Goal: Task Accomplishment & Management: Use online tool/utility

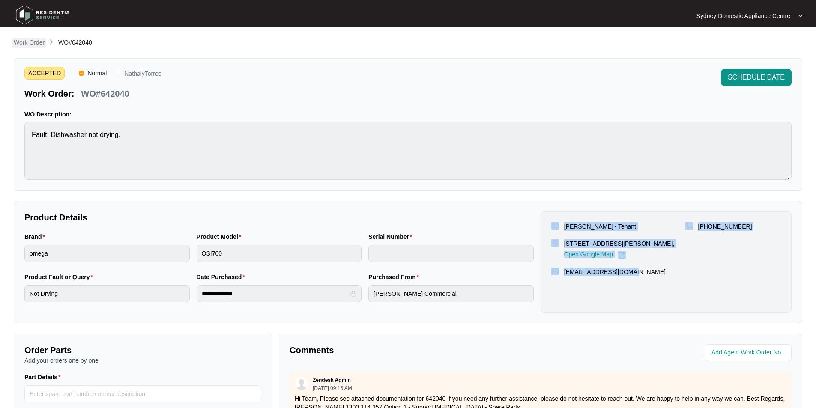
click at [38, 41] on p "Work Order" at bounding box center [29, 42] width 31 height 9
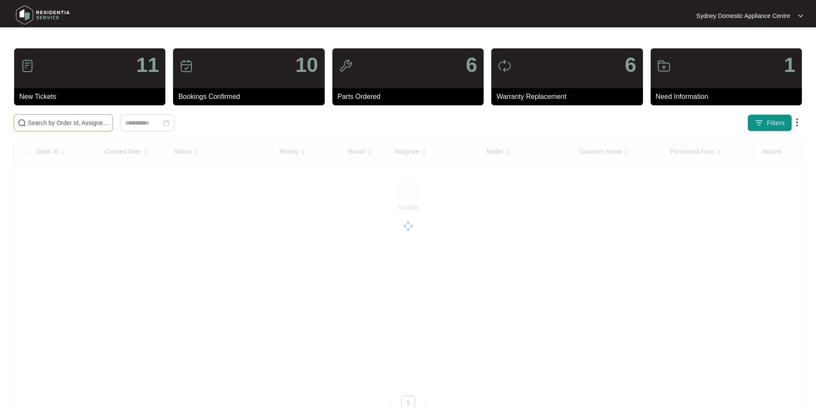
click at [109, 118] on input "text" at bounding box center [68, 122] width 81 height 9
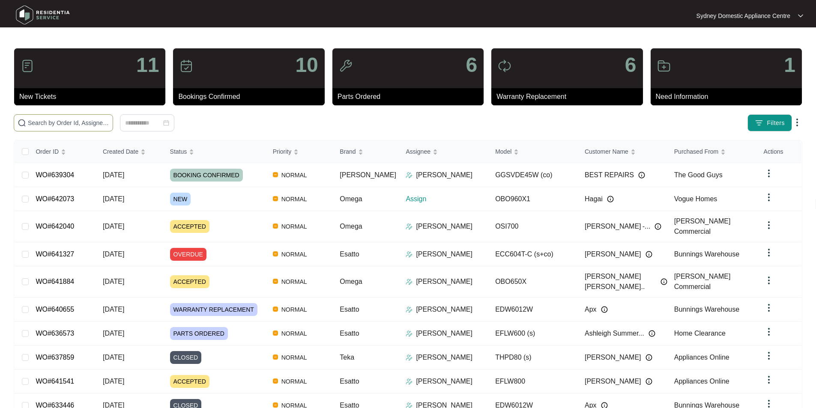
paste input "642073"
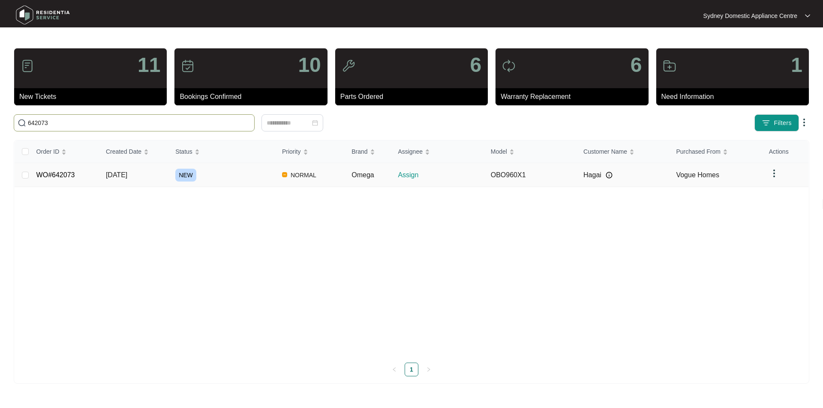
type input "642073"
click at [52, 173] on link "WO#642073" at bounding box center [55, 174] width 39 height 7
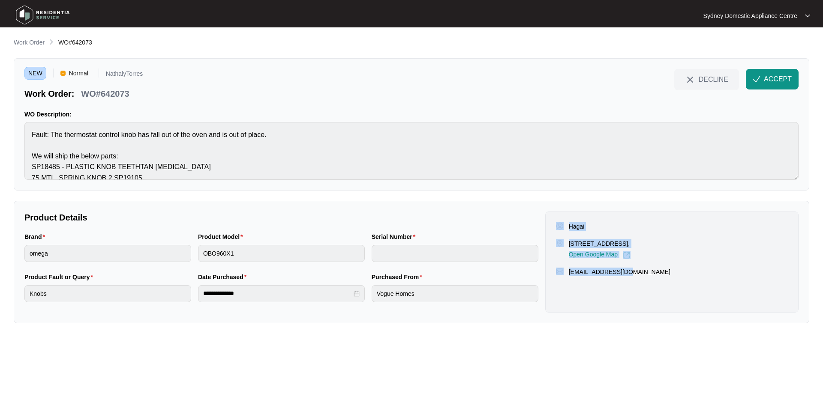
drag, startPoint x: 645, startPoint y: 281, endPoint x: 559, endPoint y: 223, distance: 104.2
click at [559, 223] on div "Hagai [STREET_ADDRESS], Open Google Map [EMAIL_ADDRESS][DOMAIN_NAME]" at bounding box center [671, 262] width 253 height 101
copy div "Hagai [STREET_ADDRESS], Open Google Map [EMAIL_ADDRESS][DOMAIN_NAME]"
click at [768, 74] on span "ACCEPT" at bounding box center [778, 79] width 28 height 10
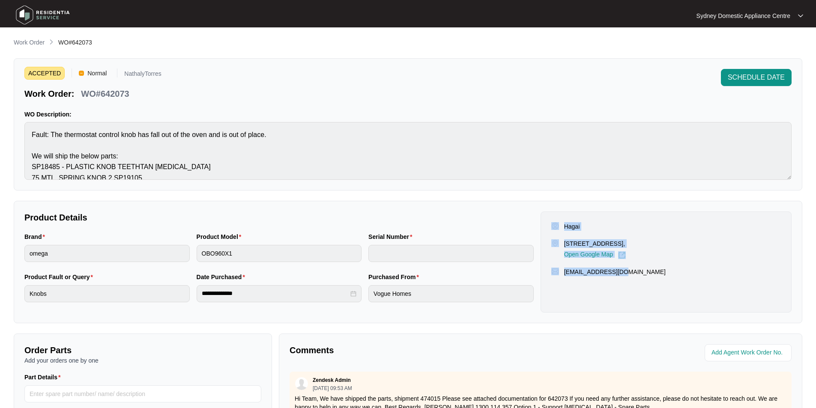
click at [748, 295] on div "Hagai [STREET_ADDRESS], Open Google Map [EMAIL_ADDRESS][DOMAIN_NAME]" at bounding box center [666, 262] width 251 height 101
click at [572, 224] on p "Hagai" at bounding box center [572, 226] width 16 height 9
copy p "Hagai"
click at [647, 276] on div "[EMAIL_ADDRESS][DOMAIN_NAME]" at bounding box center [666, 272] width 230 height 9
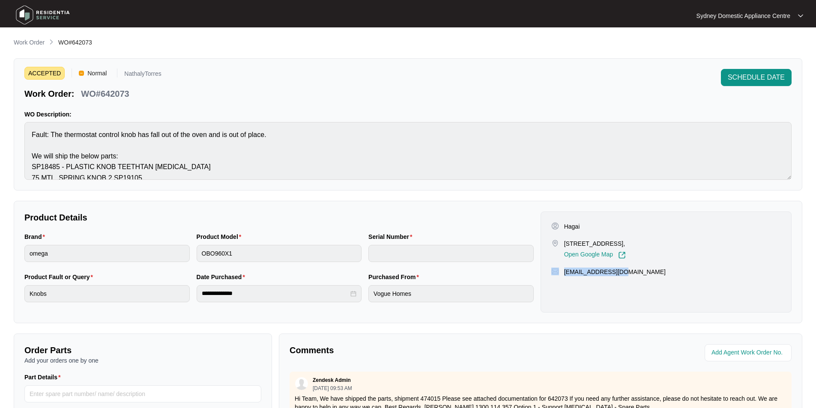
drag, startPoint x: 645, startPoint y: 281, endPoint x: 561, endPoint y: 281, distance: 84.4
click at [561, 276] on div "[EMAIL_ADDRESS][DOMAIN_NAME]" at bounding box center [666, 272] width 230 height 9
copy div "[EMAIL_ADDRESS][DOMAIN_NAME]"
